Goal: Information Seeking & Learning: Find specific page/section

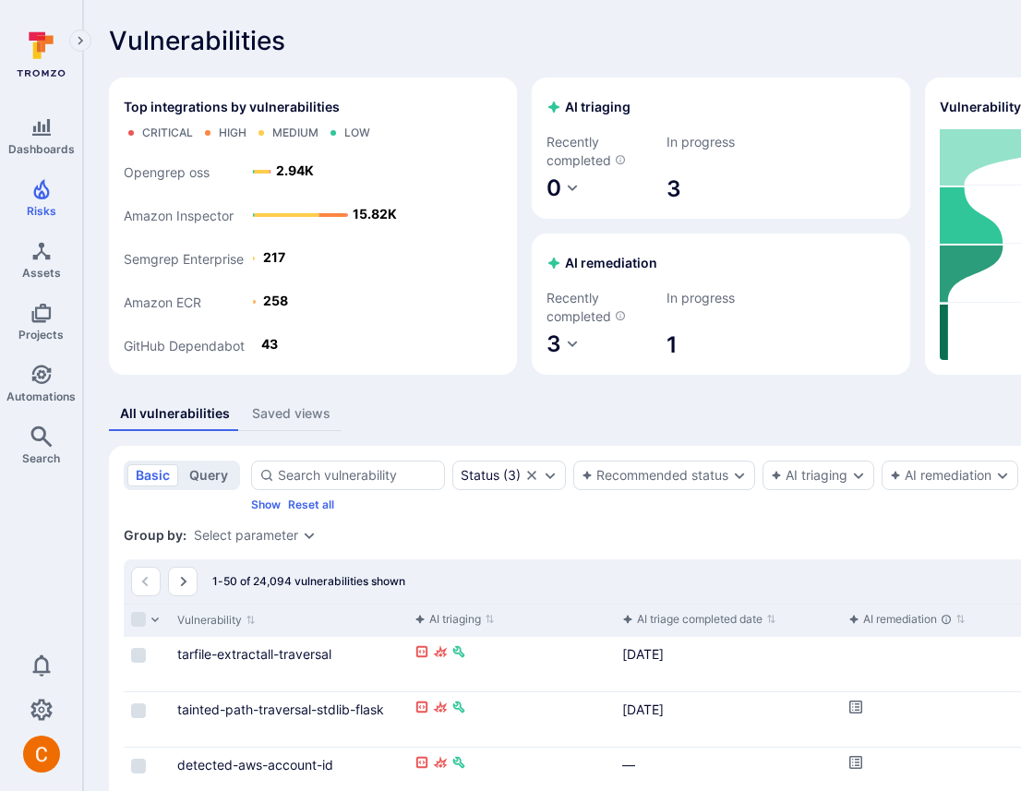
click at [214, 469] on button "query" at bounding box center [208, 475] width 55 height 22
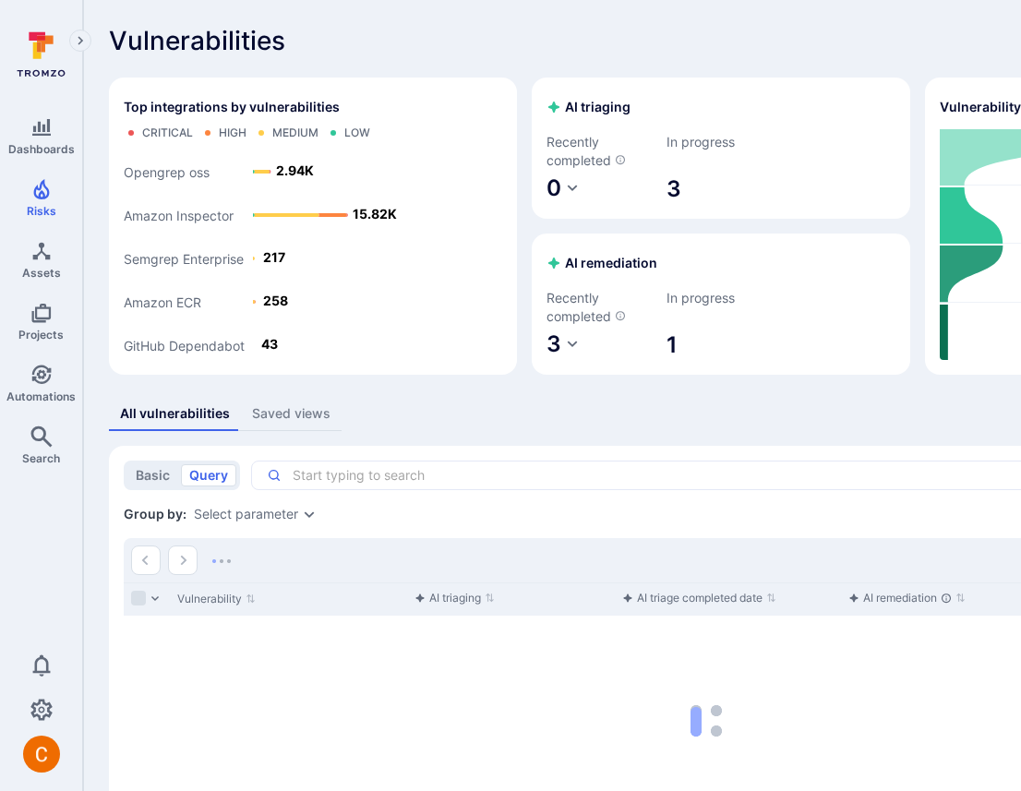
click at [439, 485] on div "x ​" at bounding box center [769, 476] width 1037 height 30
paste textarea "ai_recommended_status = None and status = "open" and score > 40 and (dependabot…"
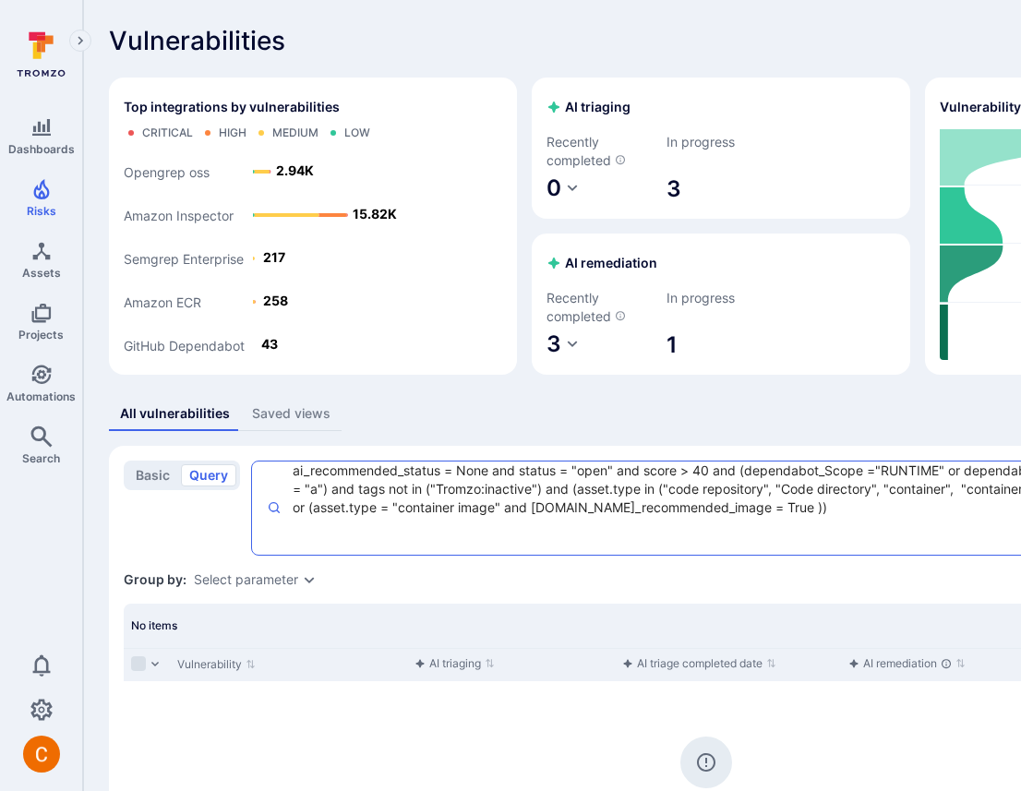
click at [647, 496] on textarea "ai_recommended_status = None and status = "open" and score > 40 and (dependabot…" at bounding box center [692, 507] width 823 height 93
type textarea "ai_recommended_status = None and status = "open" and score > 40 and (dependabot…"
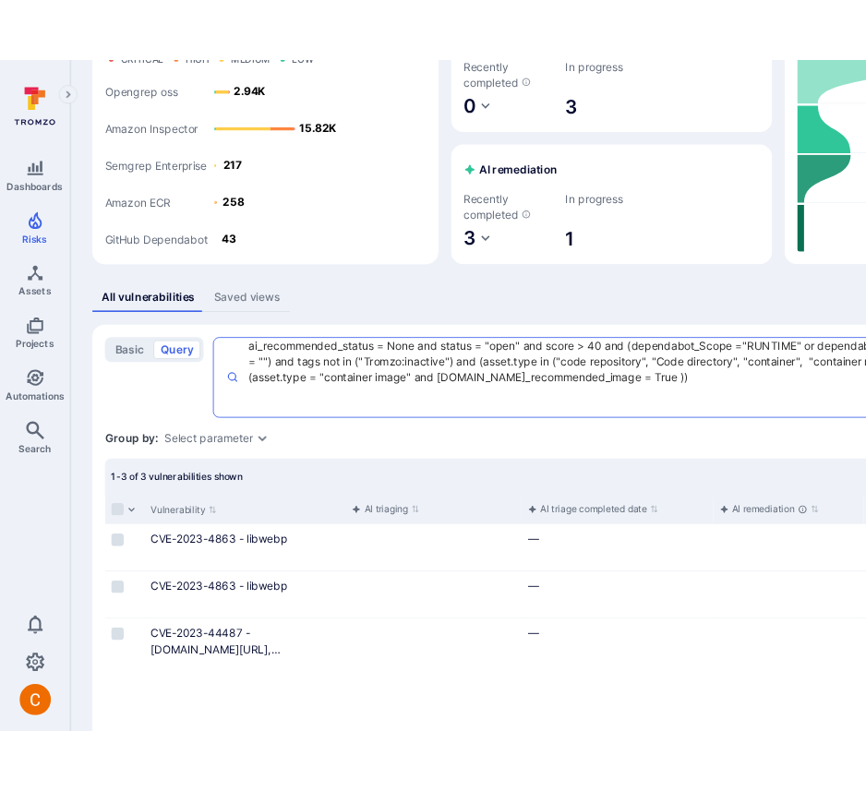
scroll to position [174, 0]
